Goal: Transaction & Acquisition: Purchase product/service

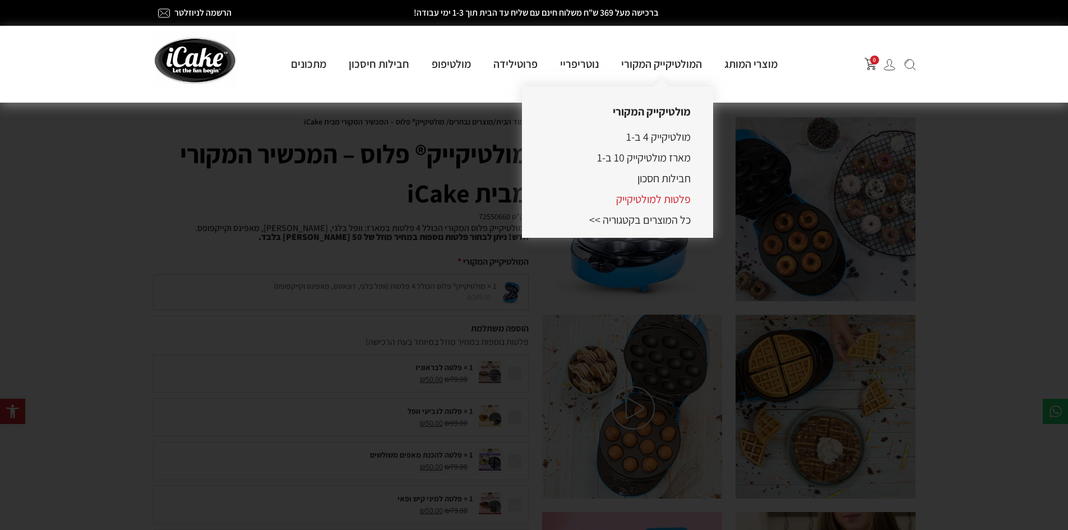
click at [667, 200] on link "פלטות למולטיקייק" at bounding box center [653, 199] width 75 height 15
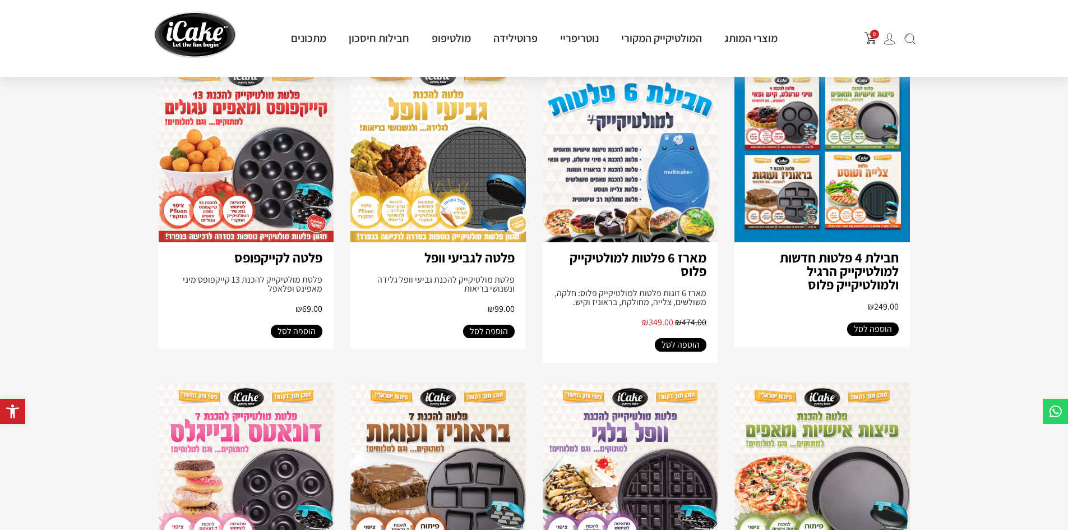
scroll to position [112, 0]
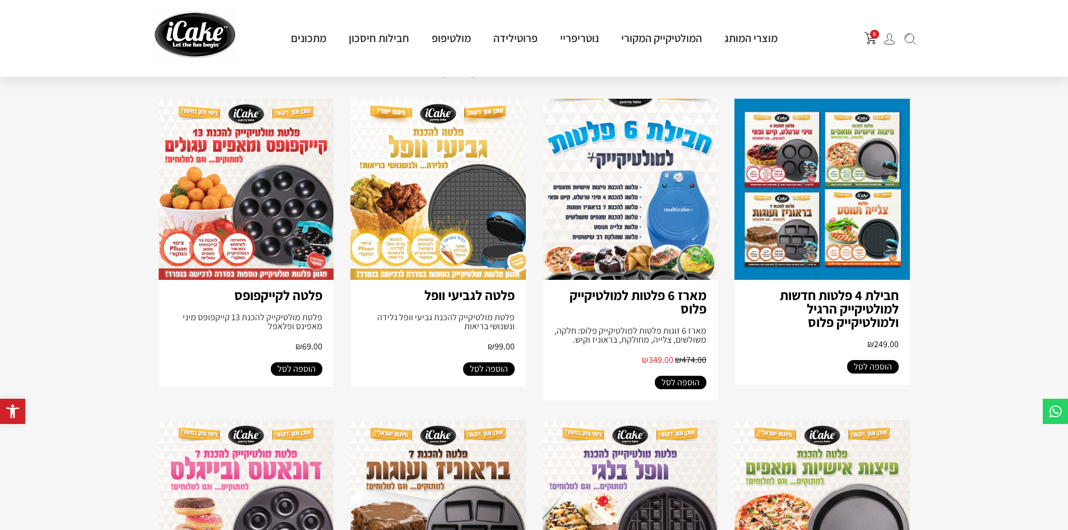
click at [489, 236] on img at bounding box center [437, 189] width 175 height 181
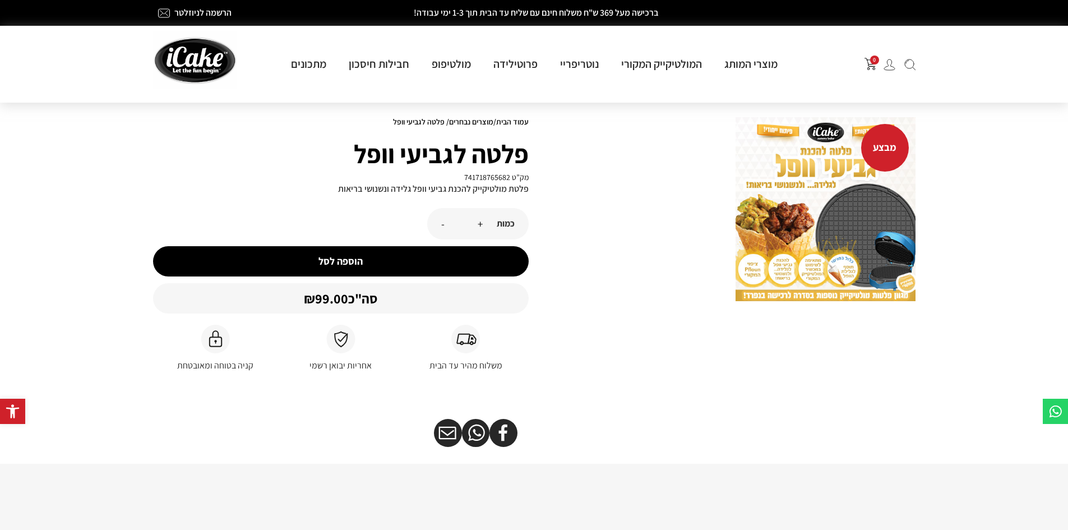
click at [424, 256] on button "הוספה לסל" at bounding box center [340, 261] width 375 height 30
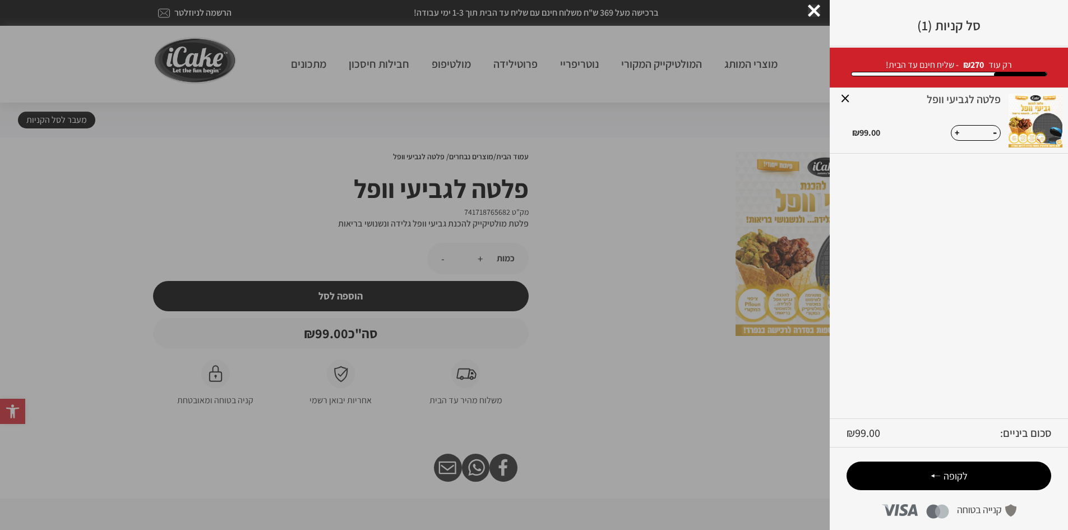
click at [874, 62] on div "סל קניות (1) מזל טוב מגיע לך משלוח חינם! רק עוד ₪ 270 - שליח חינם עד הבית! × פל…" at bounding box center [948, 265] width 238 height 530
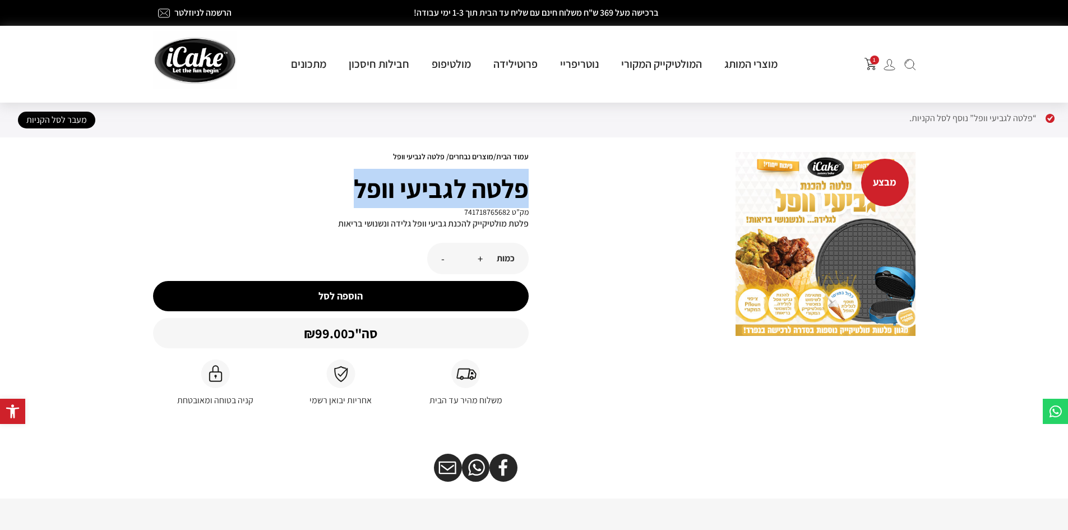
drag, startPoint x: 526, startPoint y: 188, endPoint x: 354, endPoint y: 189, distance: 171.5
click at [354, 189] on h1 "פלטה לגביעי וופל" at bounding box center [340, 188] width 375 height 39
copy h1 "פלטה לגביעי וופל"
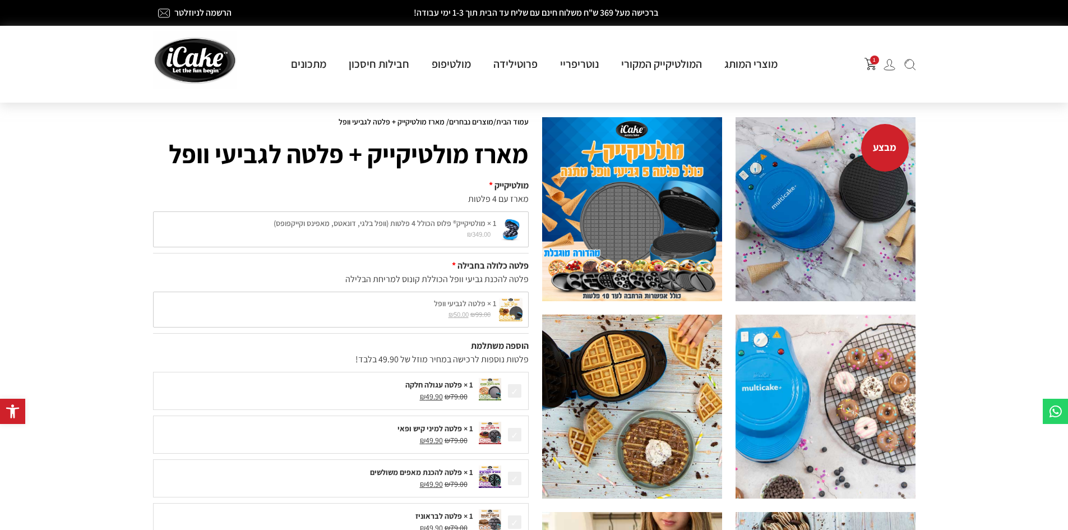
click at [857, 221] on img at bounding box center [825, 209] width 180 height 184
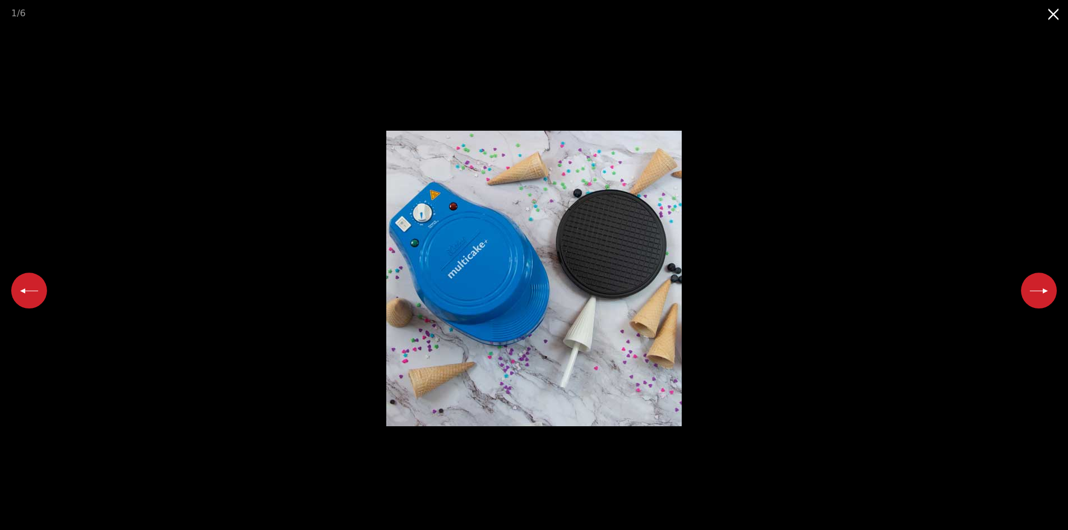
click at [1033, 282] on button "Next slide" at bounding box center [1039, 290] width 36 height 36
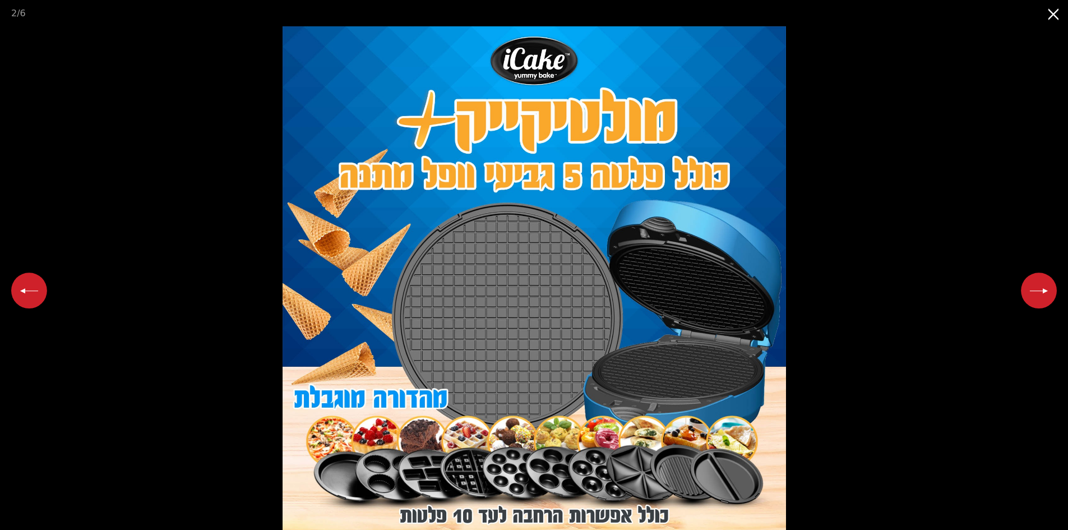
click at [1053, 22] on button "Close gallery" at bounding box center [1054, 13] width 28 height 26
